Goal: Task Accomplishment & Management: Manage account settings

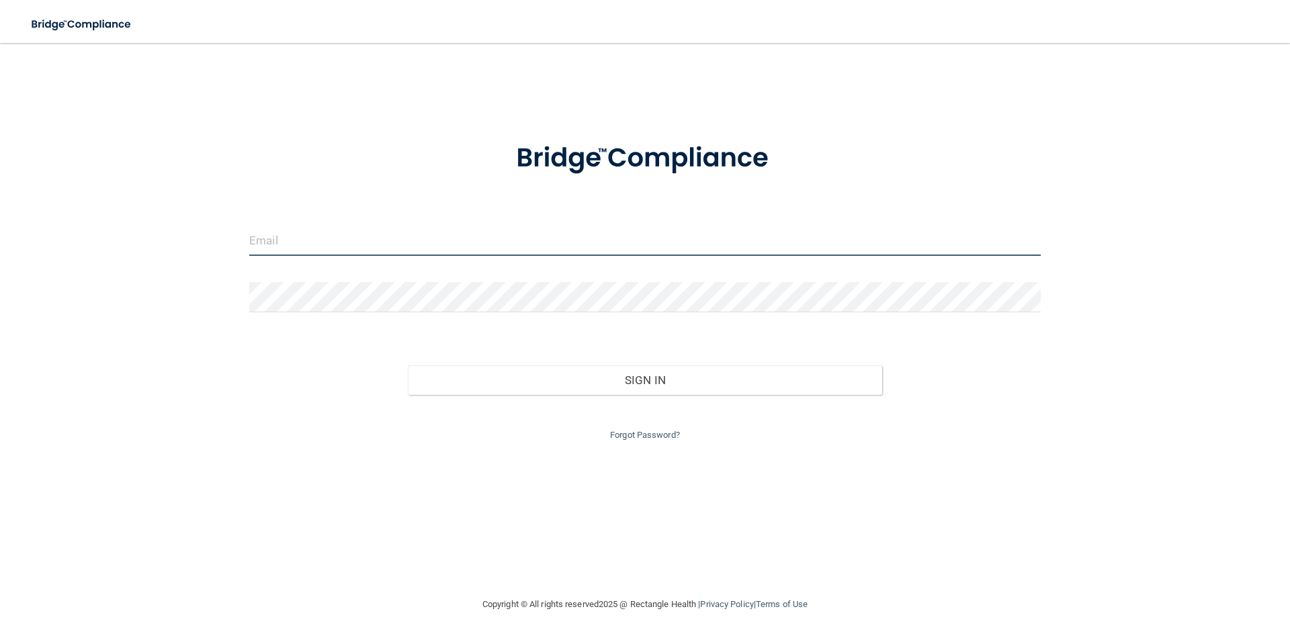
click at [351, 240] on input "email" at bounding box center [644, 241] width 791 height 30
type input "[EMAIL_ADDRESS][DOMAIN_NAME]"
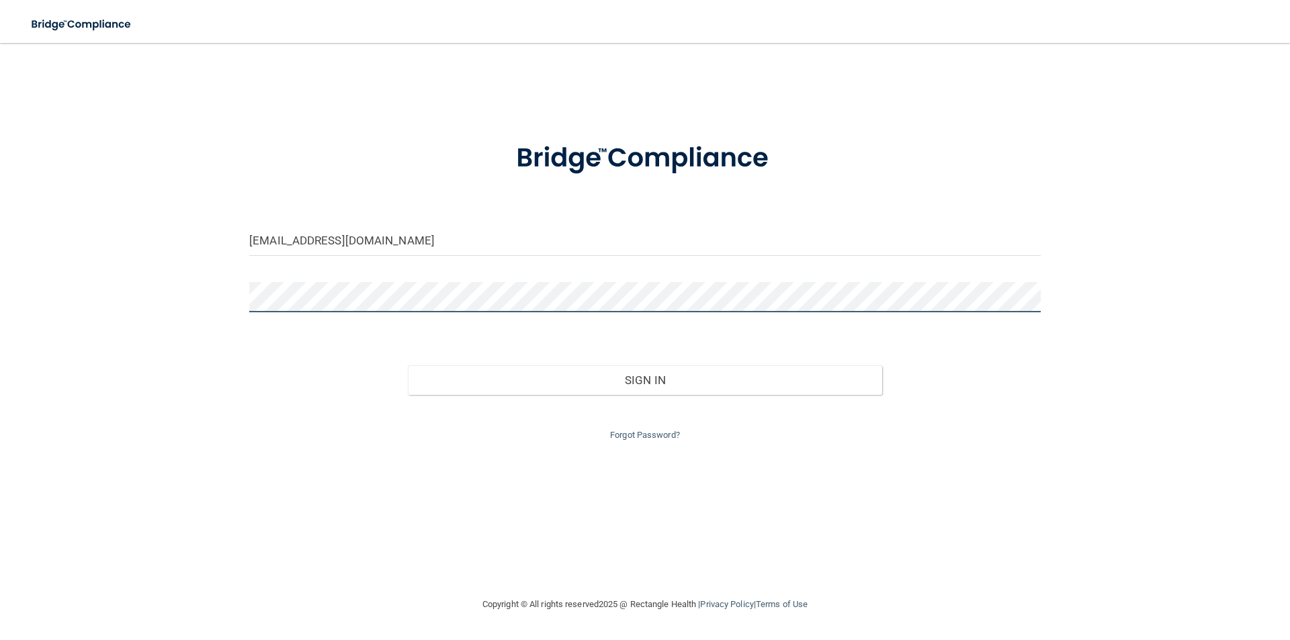
click at [408, 365] on button "Sign In" at bounding box center [645, 380] width 475 height 30
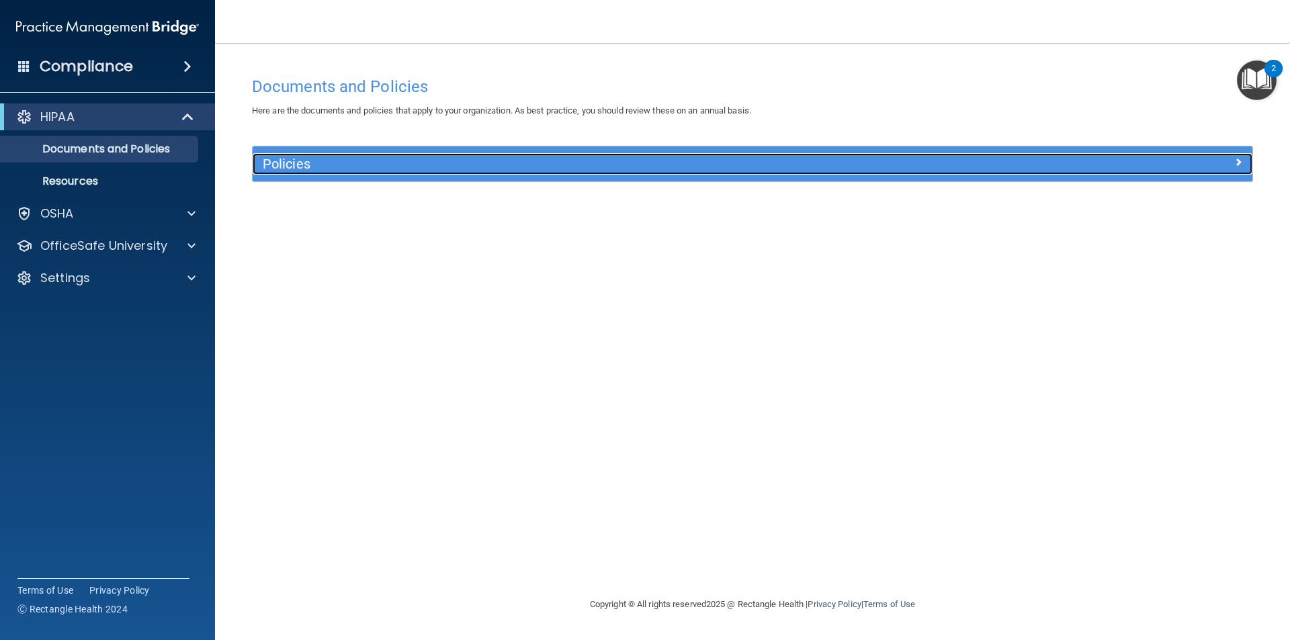
click at [765, 168] on h5 "Policies" at bounding box center [628, 164] width 730 height 15
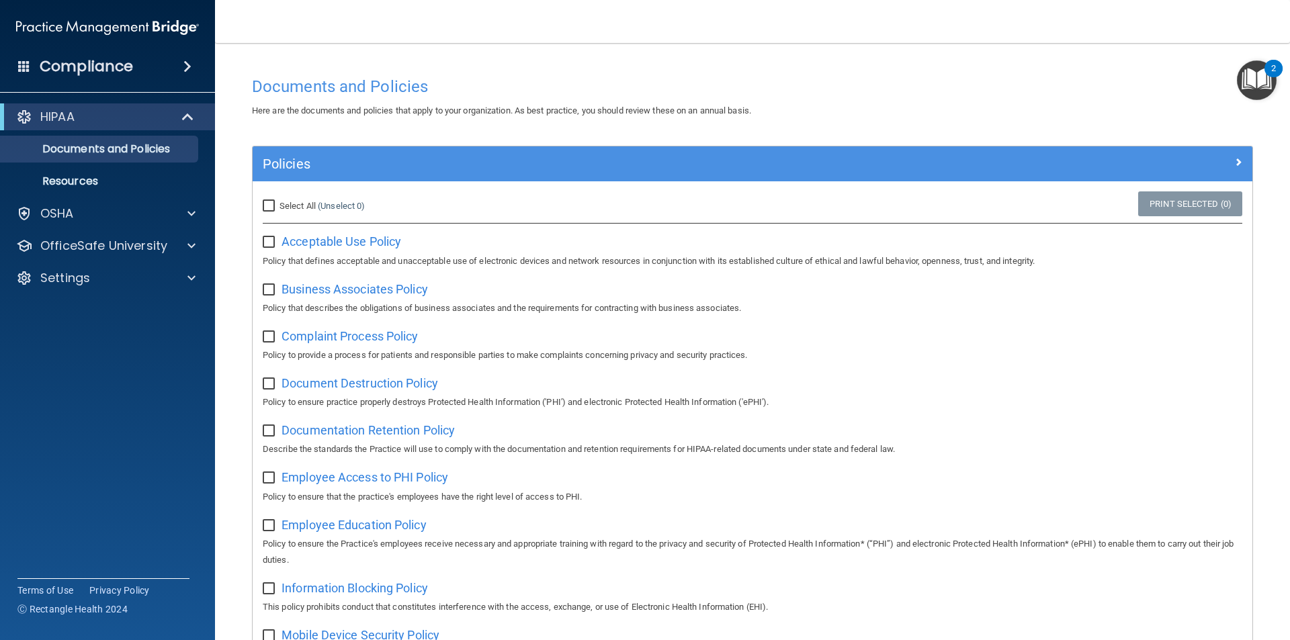
click at [273, 201] on input "Select All (Unselect 0) Unselect All" at bounding box center [270, 206] width 15 height 11
checkbox input "true"
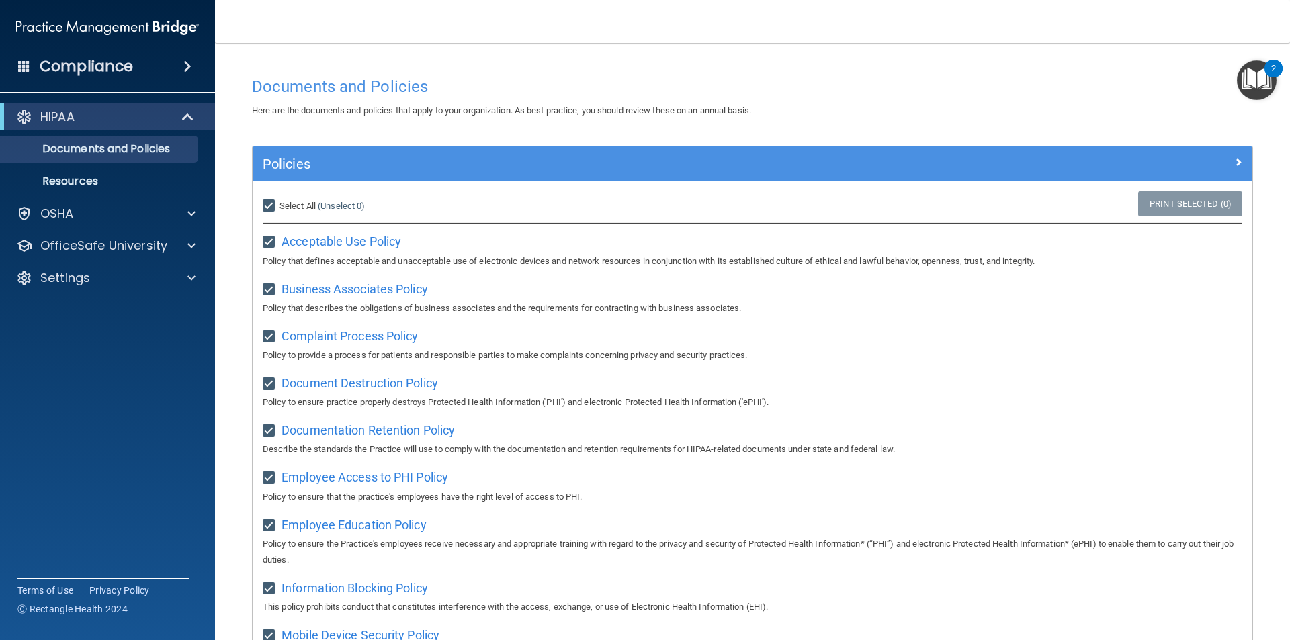
checkbox input "true"
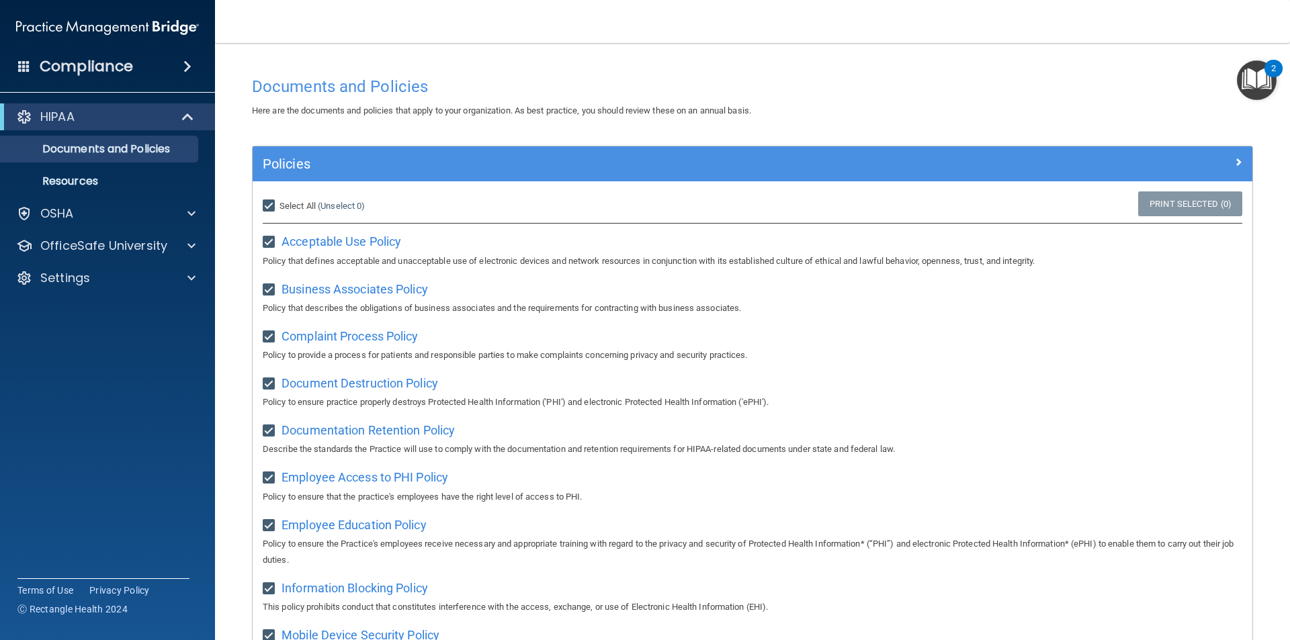
checkbox input "true"
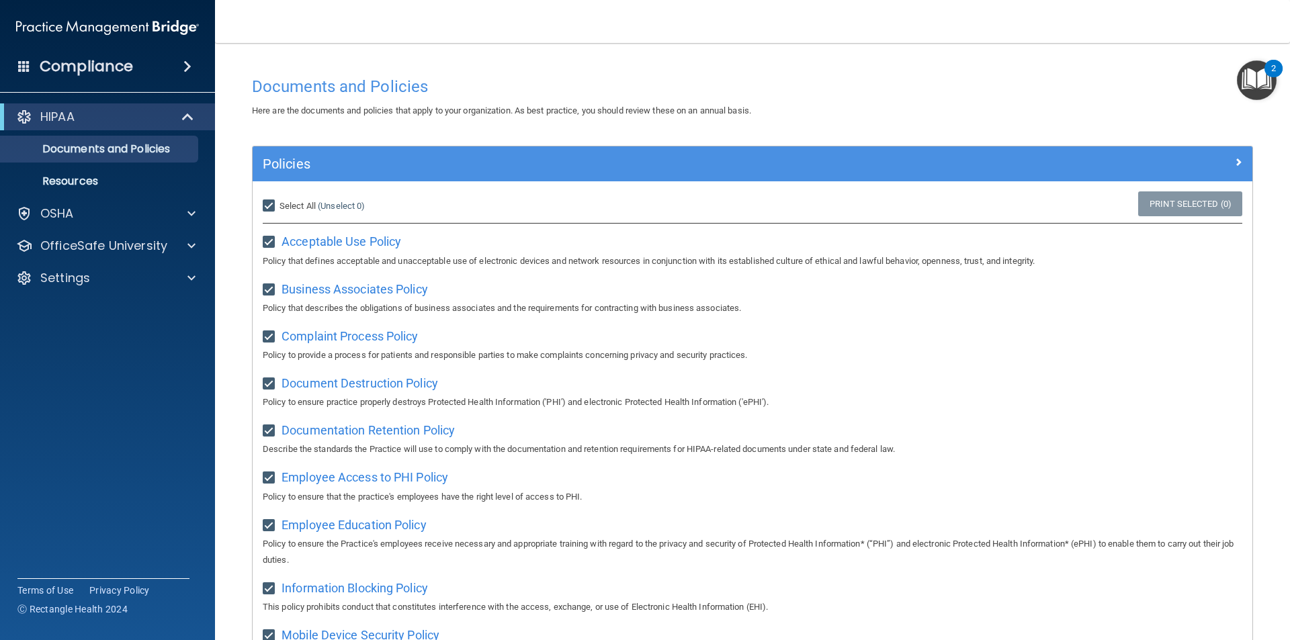
checkbox input "true"
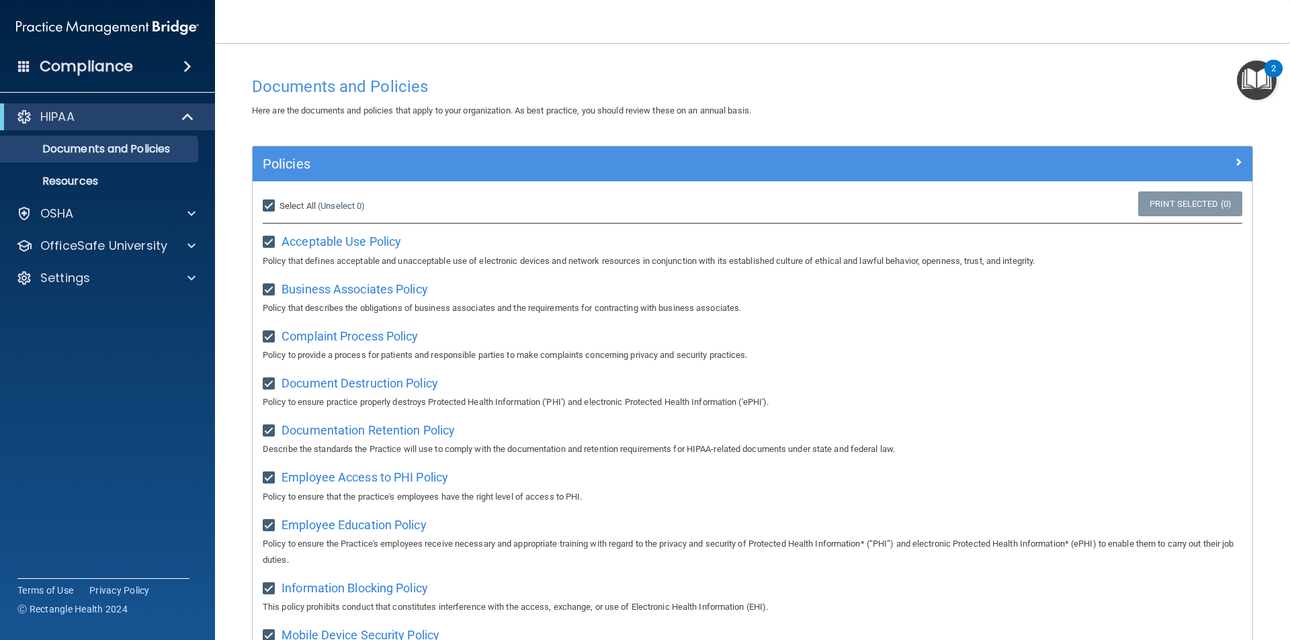
checkbox input "true"
click at [1190, 204] on link "Print Selected (21)" at bounding box center [1187, 203] width 109 height 25
click at [96, 153] on p "Documents and Policies" at bounding box center [100, 148] width 183 height 13
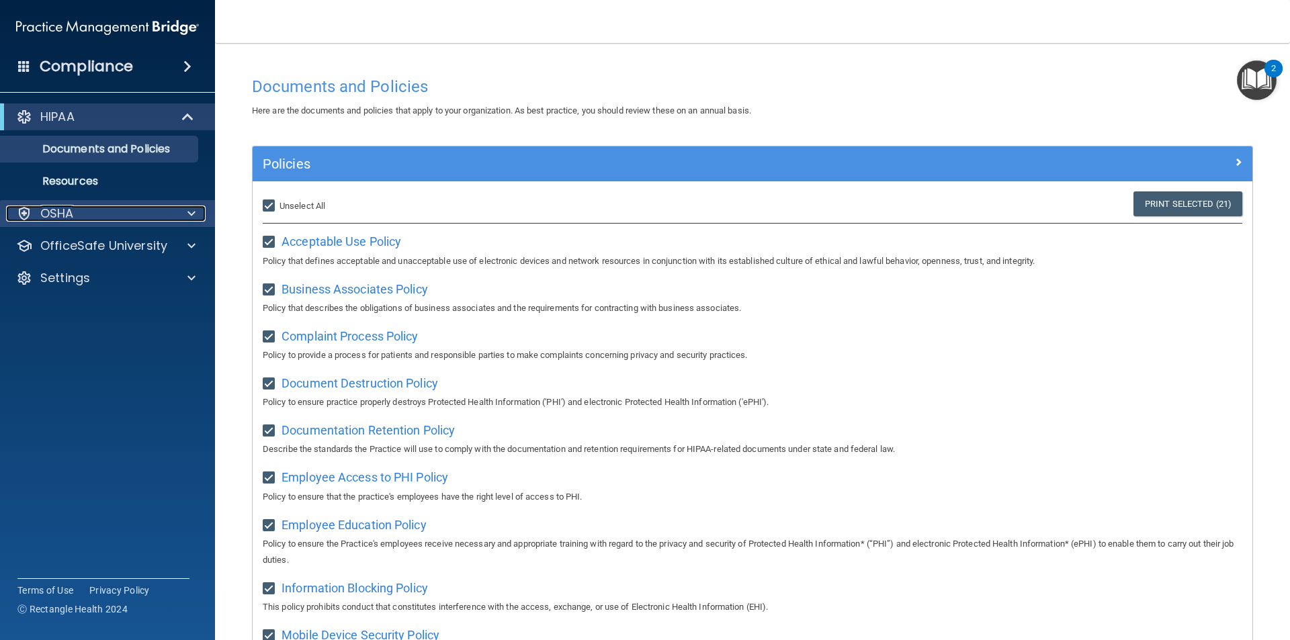
click at [83, 208] on div "OSHA" at bounding box center [89, 214] width 167 height 16
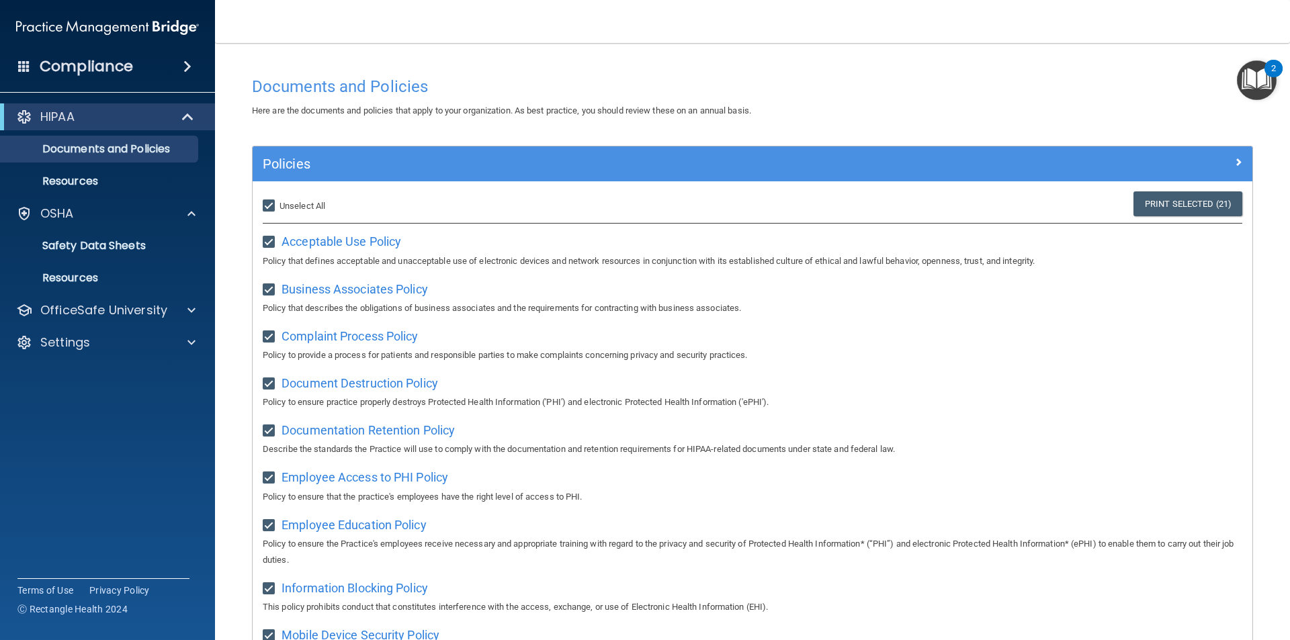
click at [1252, 72] on img "Open Resource Center, 2 new notifications" at bounding box center [1257, 80] width 40 height 40
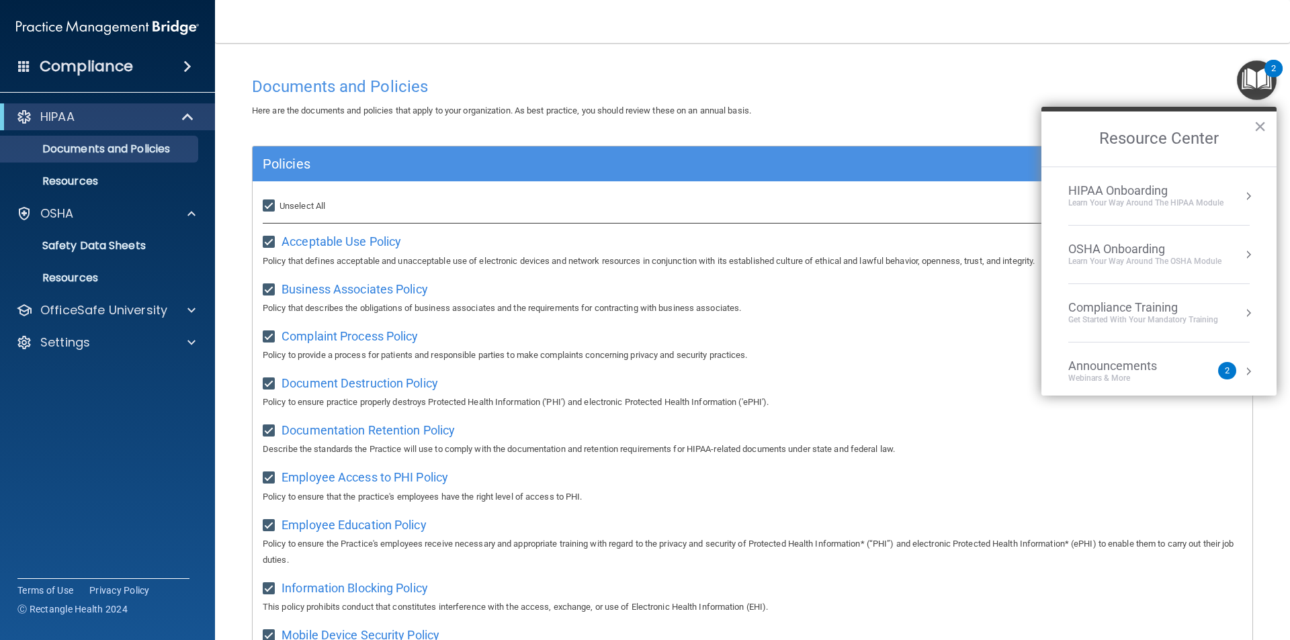
click at [1088, 370] on div "Announcements" at bounding box center [1126, 366] width 116 height 15
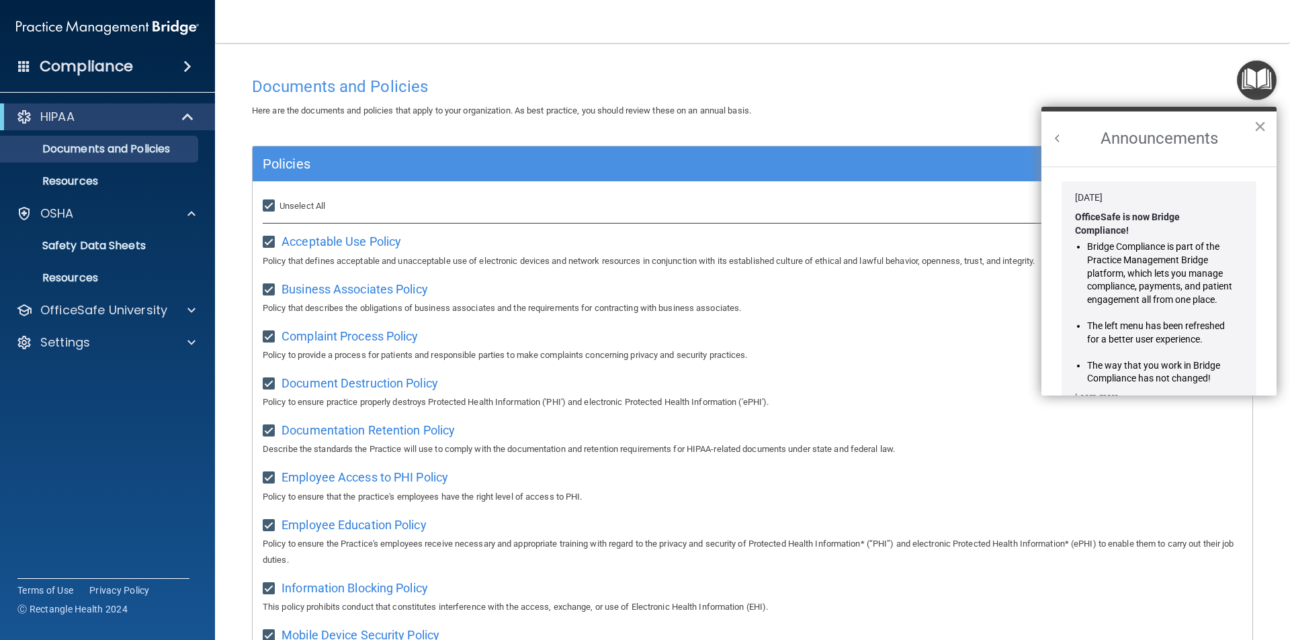
click at [1259, 128] on button "×" at bounding box center [1260, 126] width 13 height 21
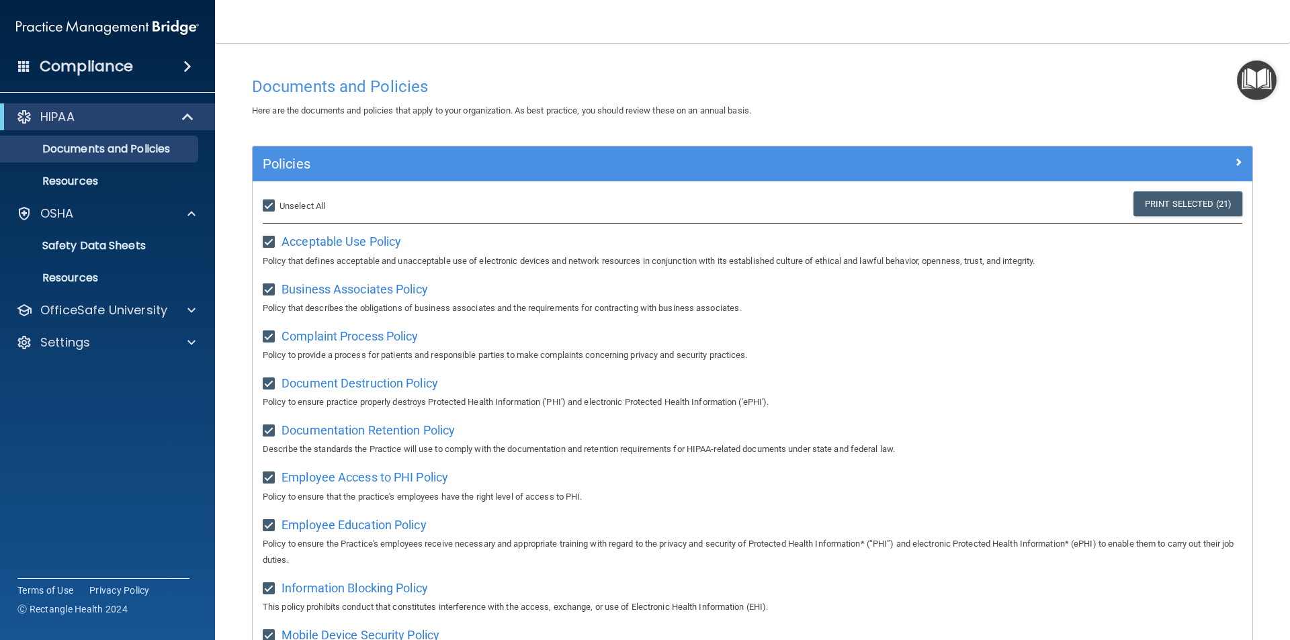
click at [107, 63] on h4 "Compliance" at bounding box center [86, 66] width 93 height 19
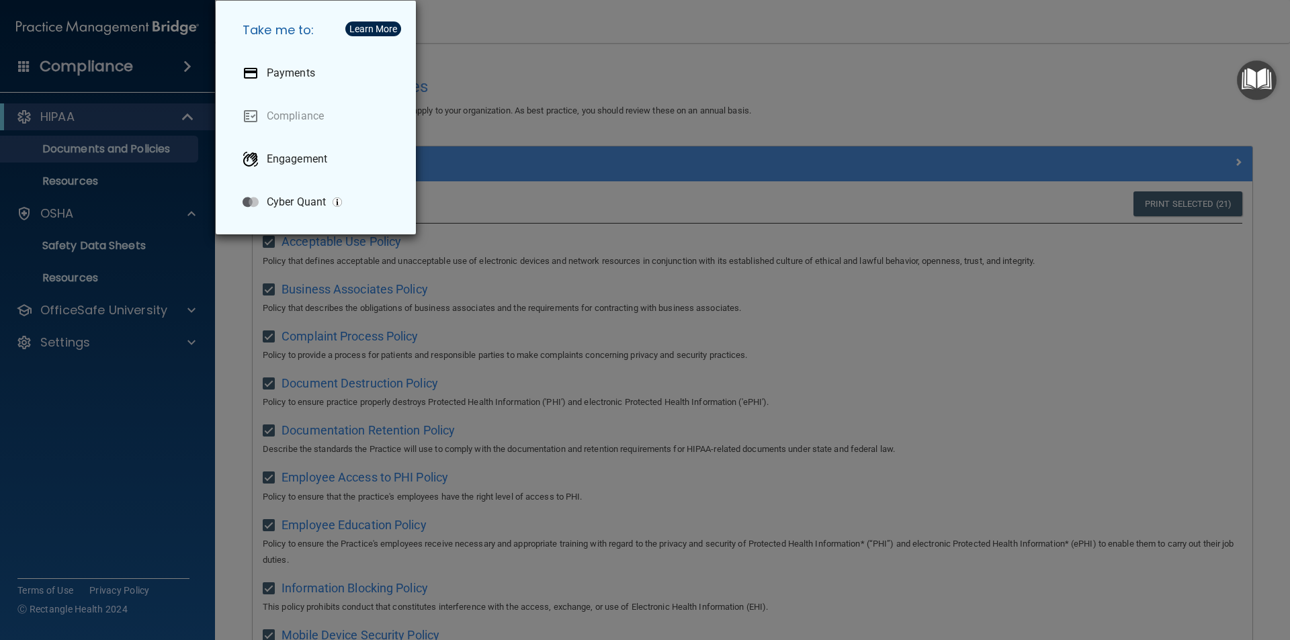
click at [46, 398] on div "Take me to: Payments Compliance Engagement Cyber Quant" at bounding box center [645, 320] width 1290 height 640
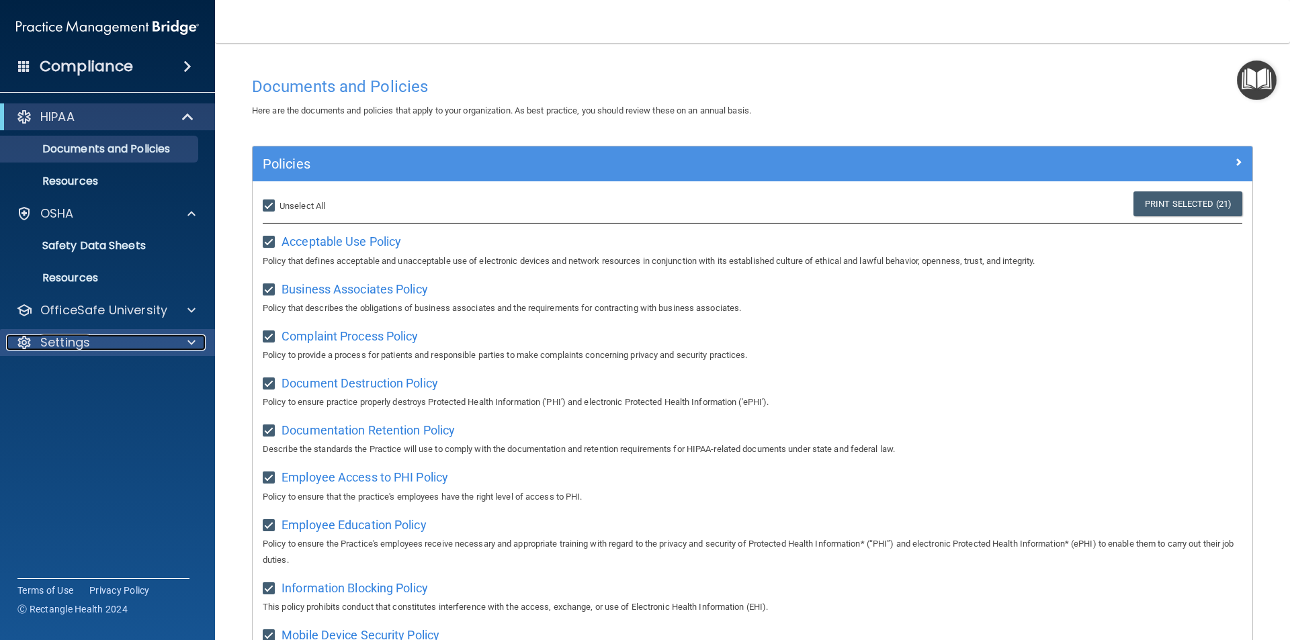
click at [41, 345] on p "Settings" at bounding box center [65, 343] width 50 height 16
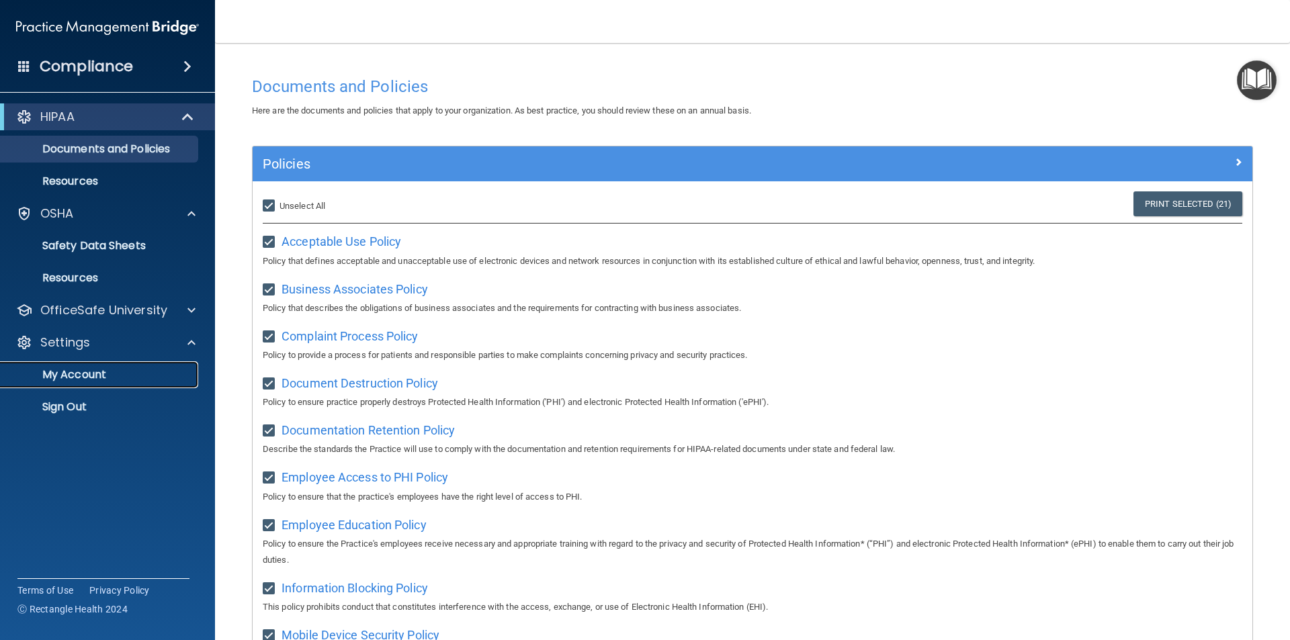
click at [41, 370] on p "My Account" at bounding box center [100, 374] width 183 height 13
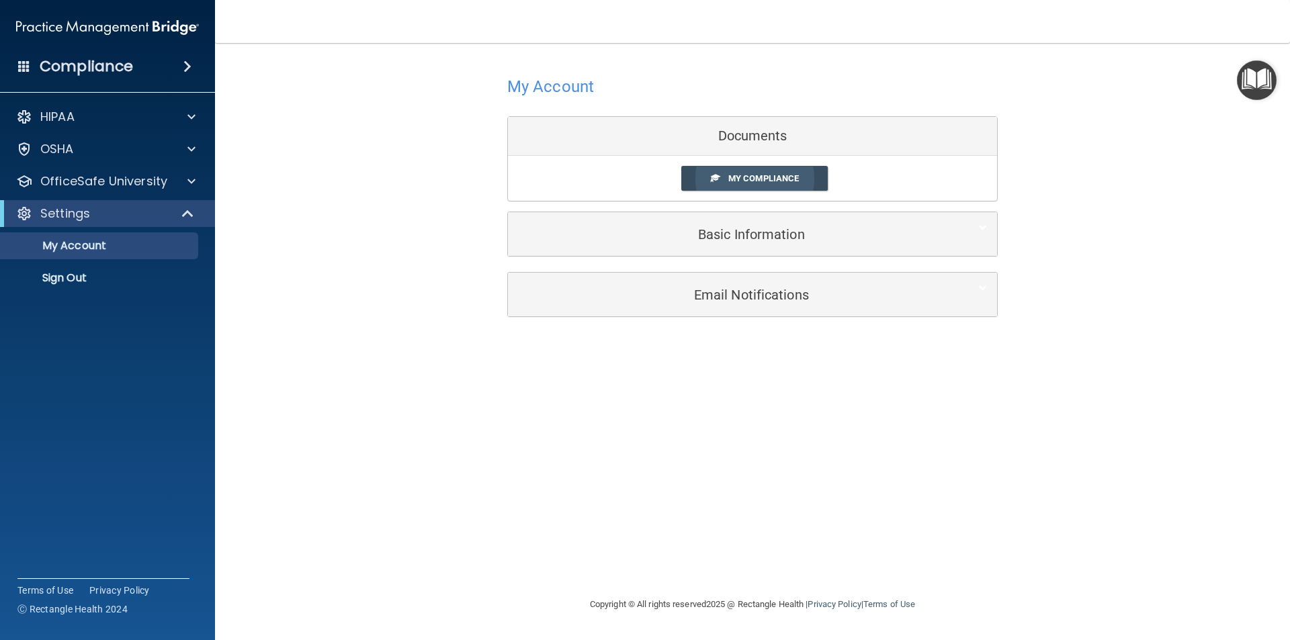
click at [750, 181] on span "My Compliance" at bounding box center [763, 178] width 71 height 10
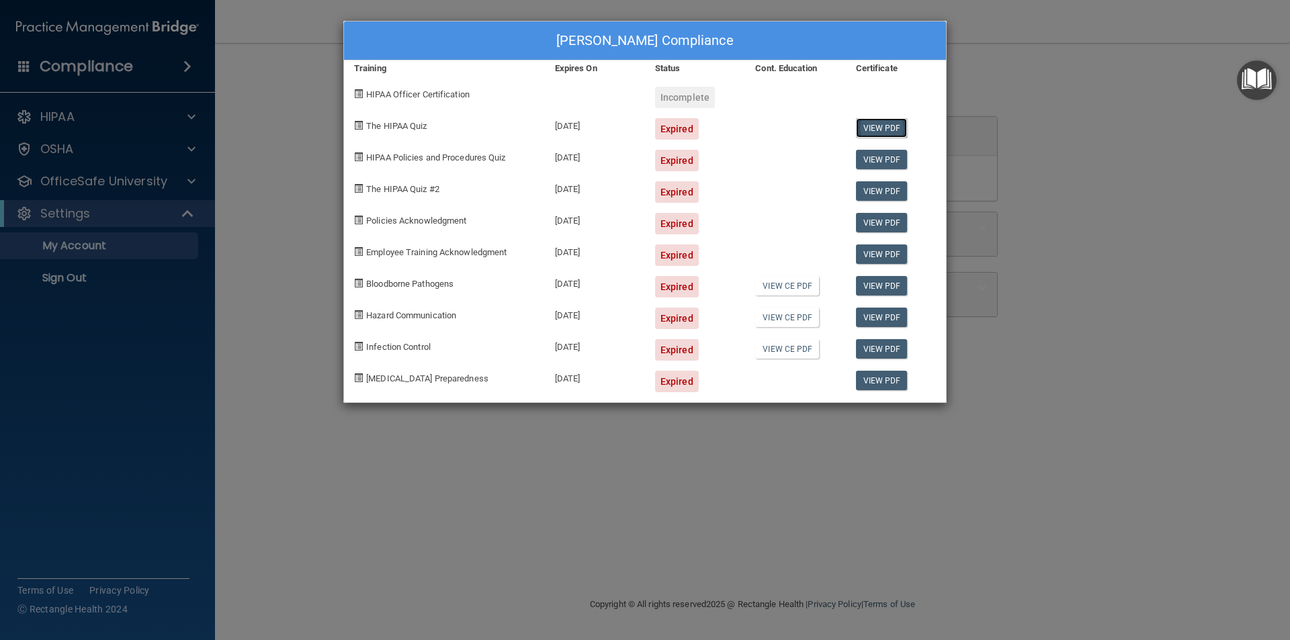
click at [873, 124] on link "View PDF" at bounding box center [882, 127] width 52 height 19
click at [810, 279] on link "View CE PDF" at bounding box center [787, 285] width 64 height 19
click at [86, 115] on div "[PERSON_NAME] Compliance Training Expires On Status Cont. Education Certificate…" at bounding box center [645, 320] width 1290 height 640
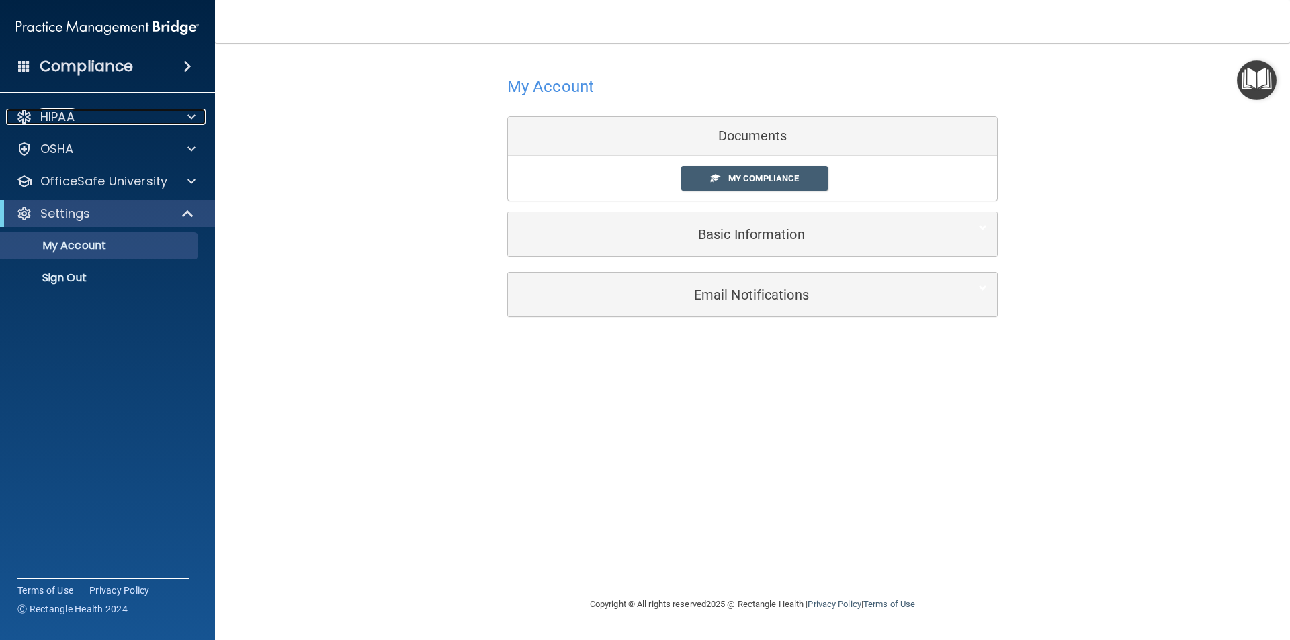
click at [86, 115] on div "HIPAA" at bounding box center [89, 117] width 167 height 16
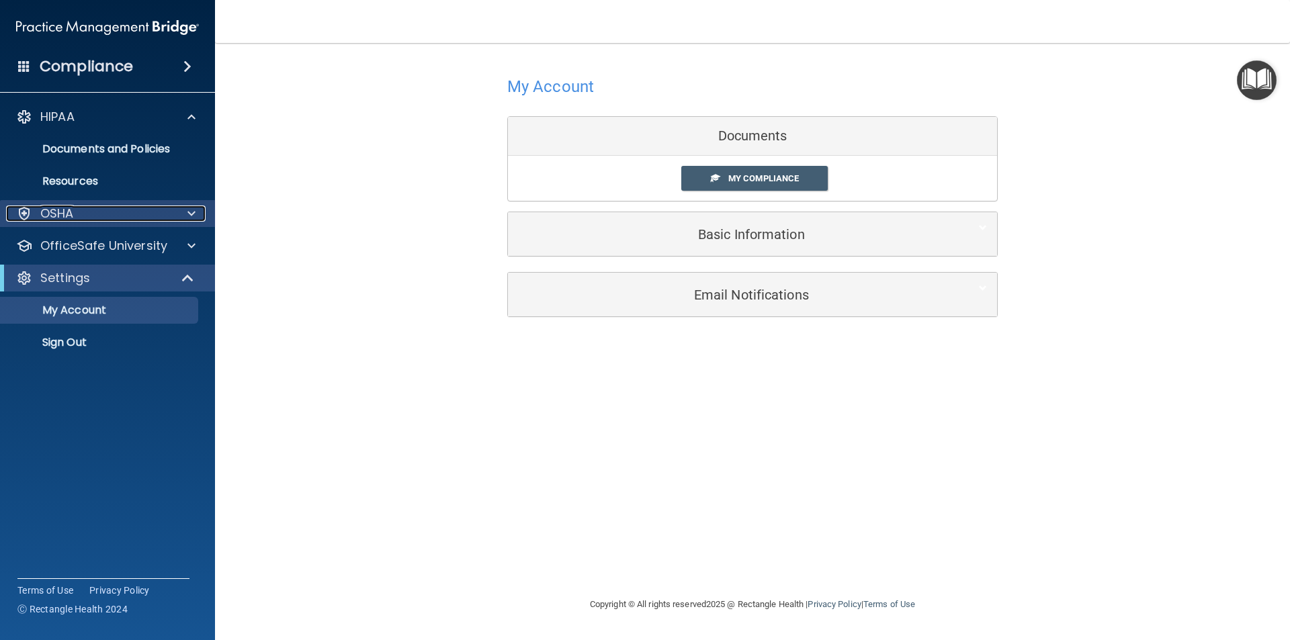
click at [78, 206] on div "OSHA" at bounding box center [89, 214] width 167 height 16
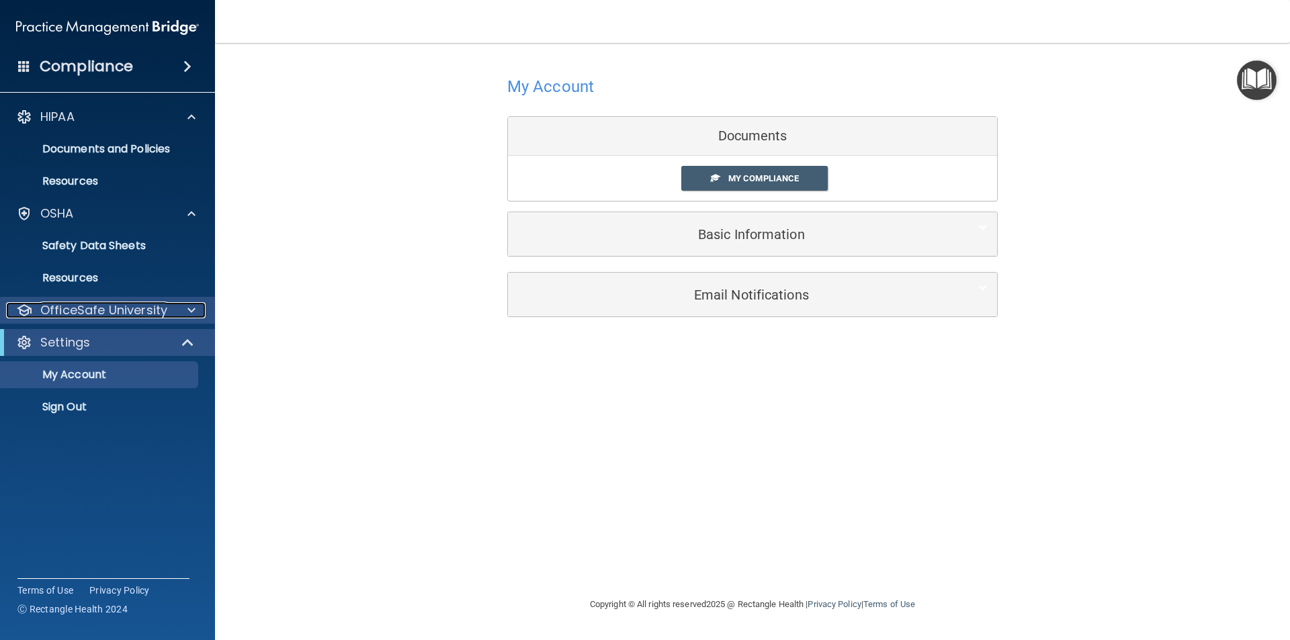
click at [81, 305] on p "OfficeSafe University" at bounding box center [103, 310] width 127 height 16
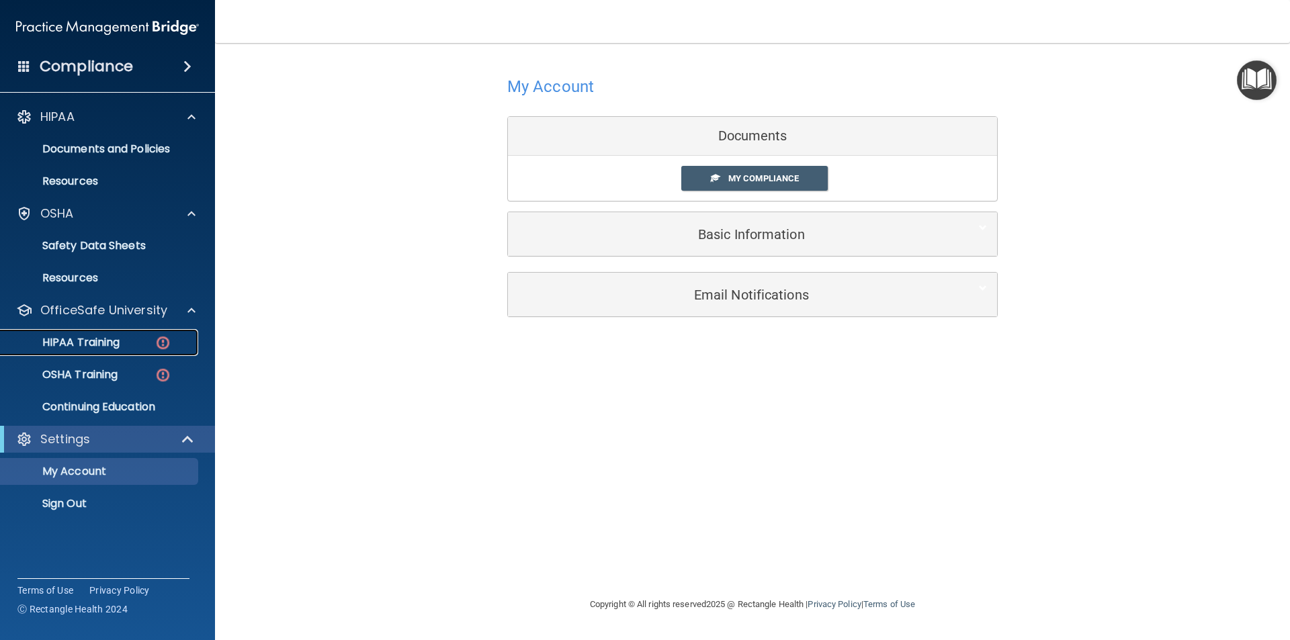
click at [85, 349] on p "HIPAA Training" at bounding box center [64, 342] width 111 height 13
